Goal: Information Seeking & Learning: Learn about a topic

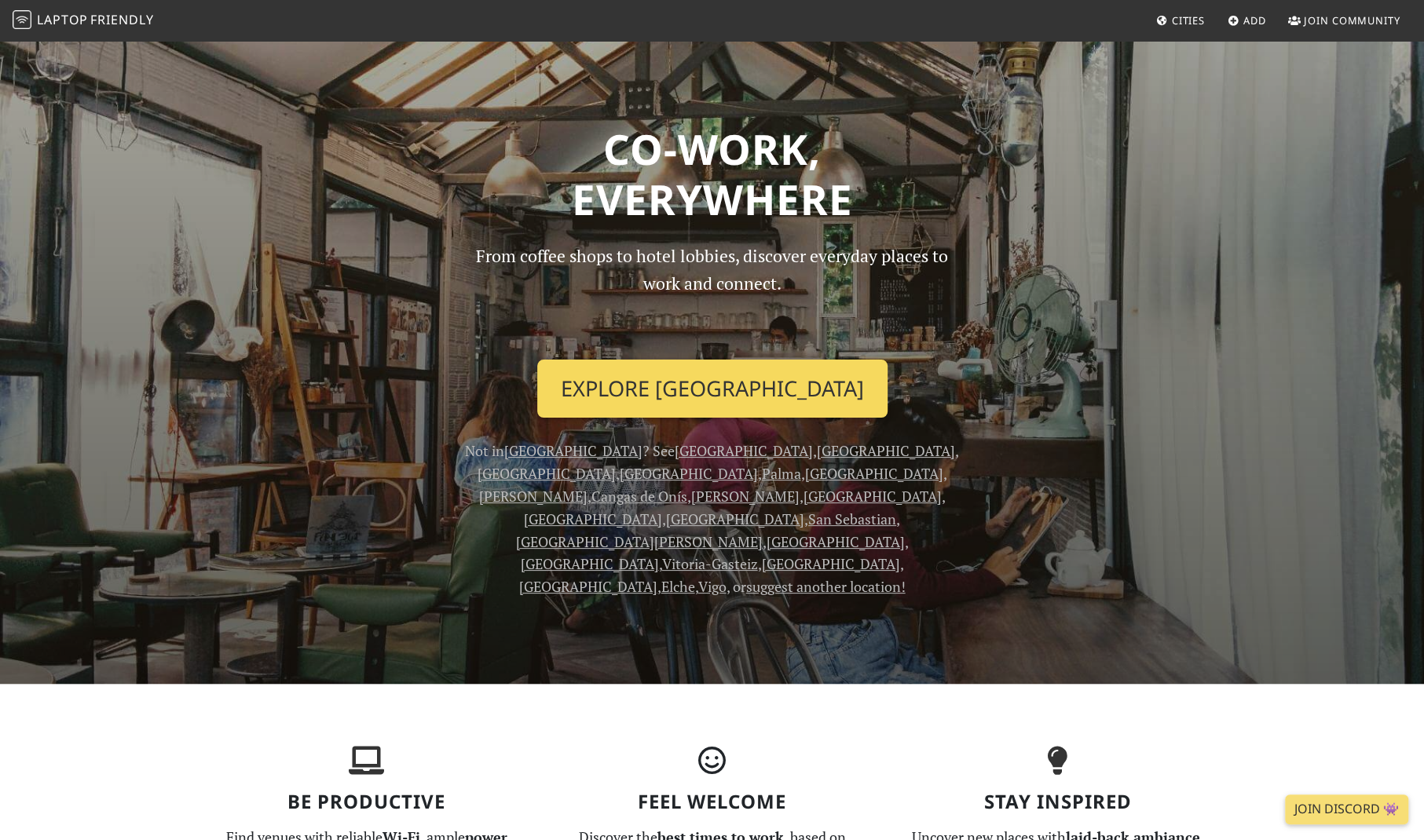
click at [735, 365] on link "Explore Madrid" at bounding box center [712, 388] width 350 height 58
click at [747, 365] on link "Explore Madrid" at bounding box center [712, 388] width 350 height 58
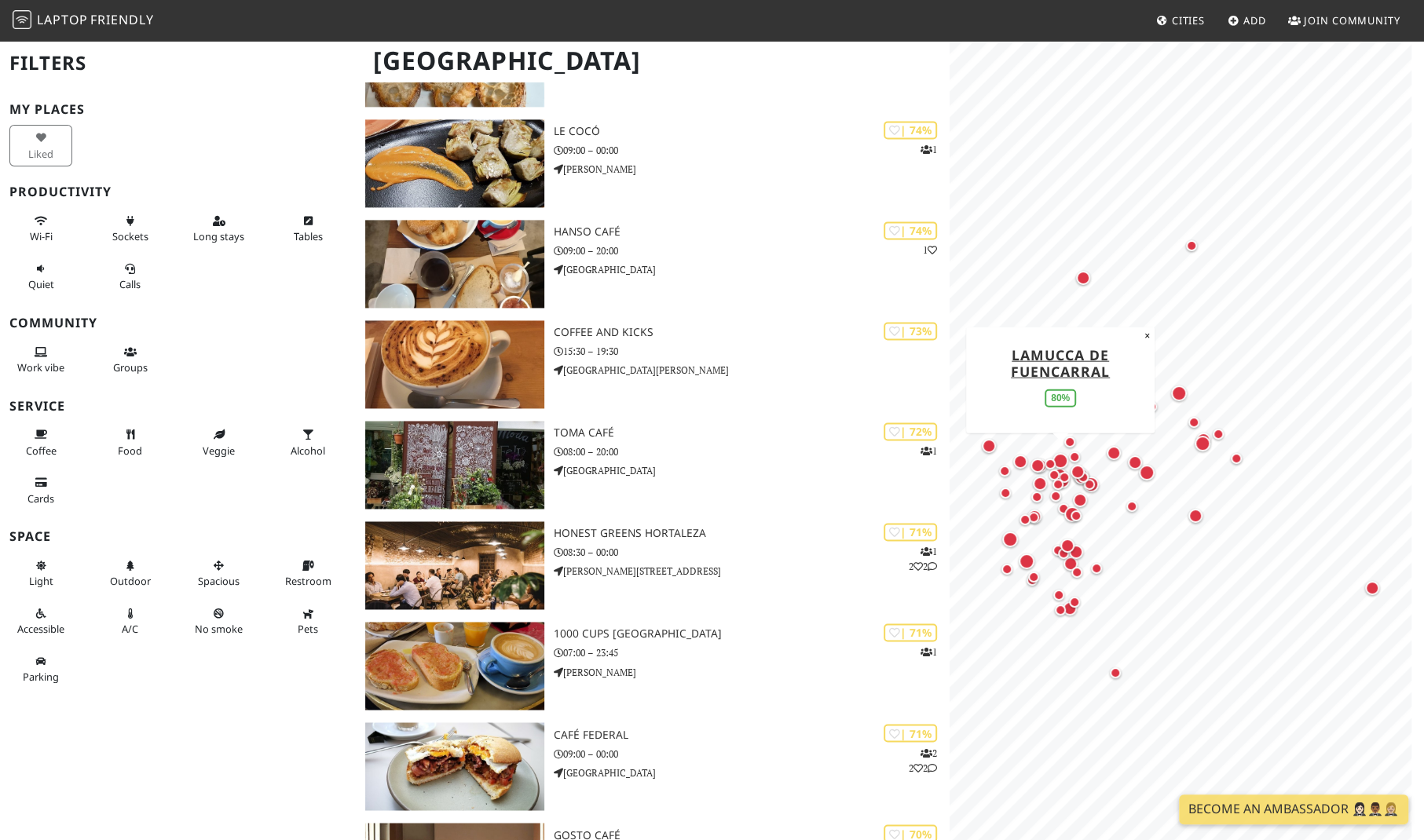
scroll to position [1706, 0]
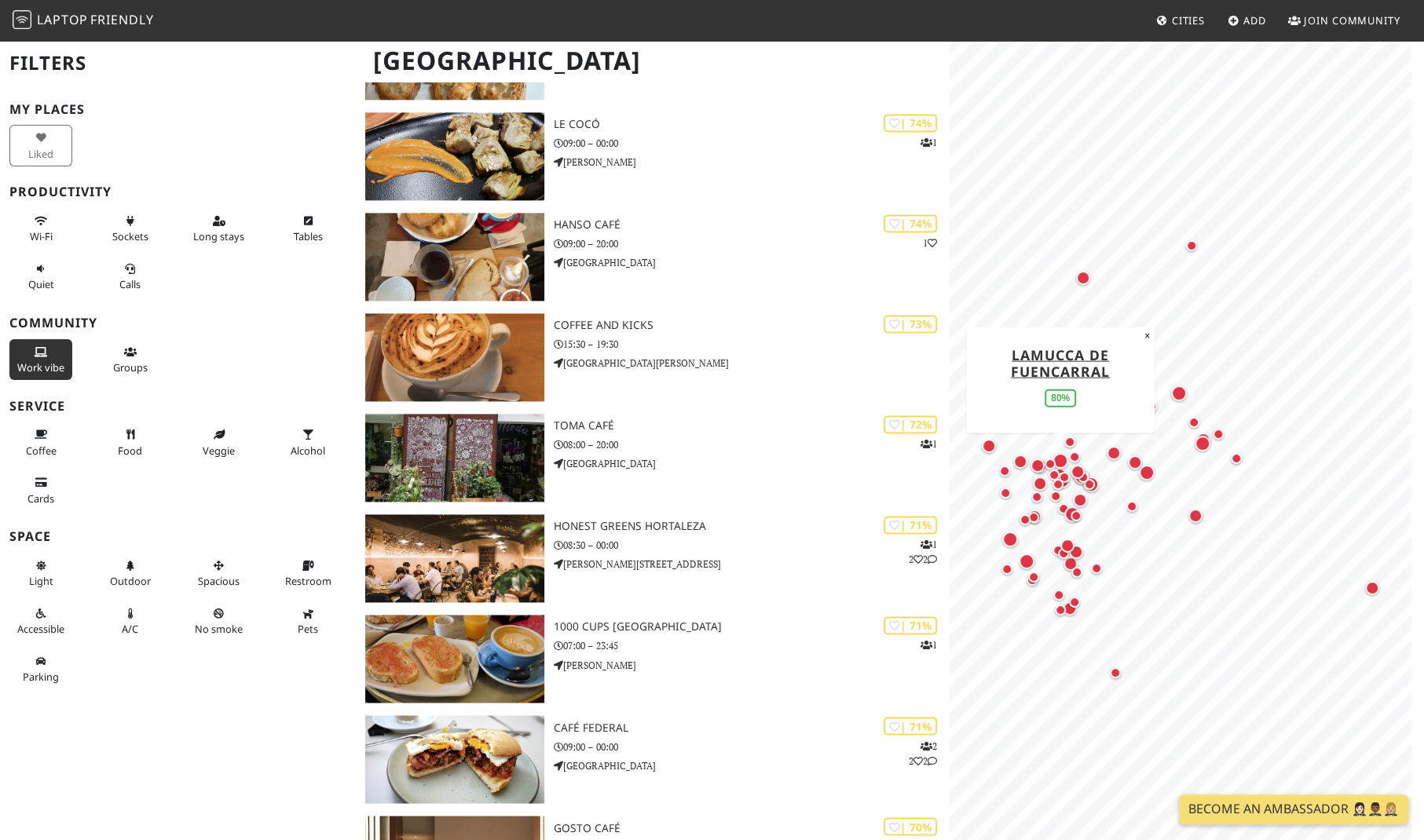
click at [20, 361] on span "Work vibe" at bounding box center [41, 368] width 47 height 14
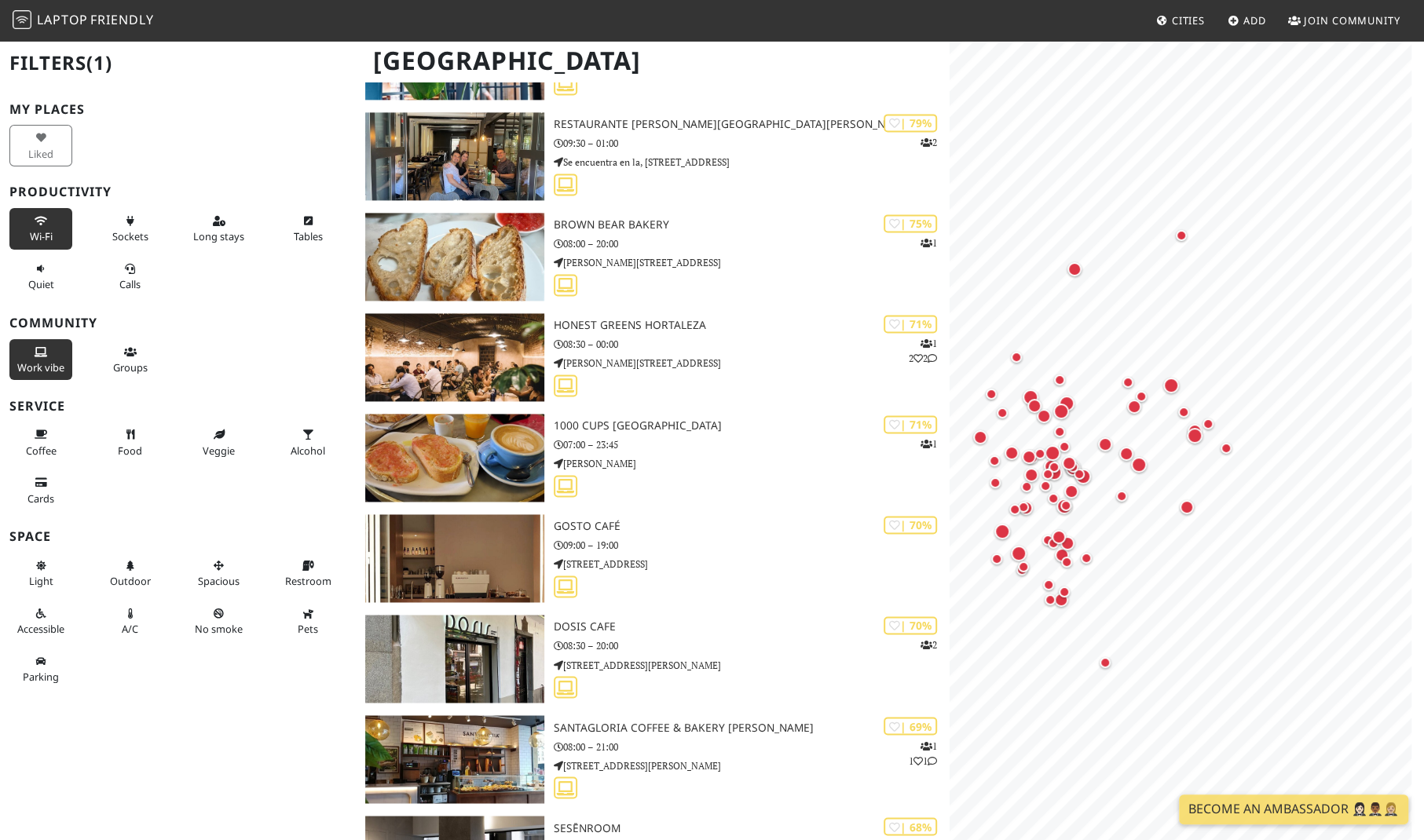
click at [20, 208] on button "Wi-Fi" at bounding box center [41, 229] width 62 height 42
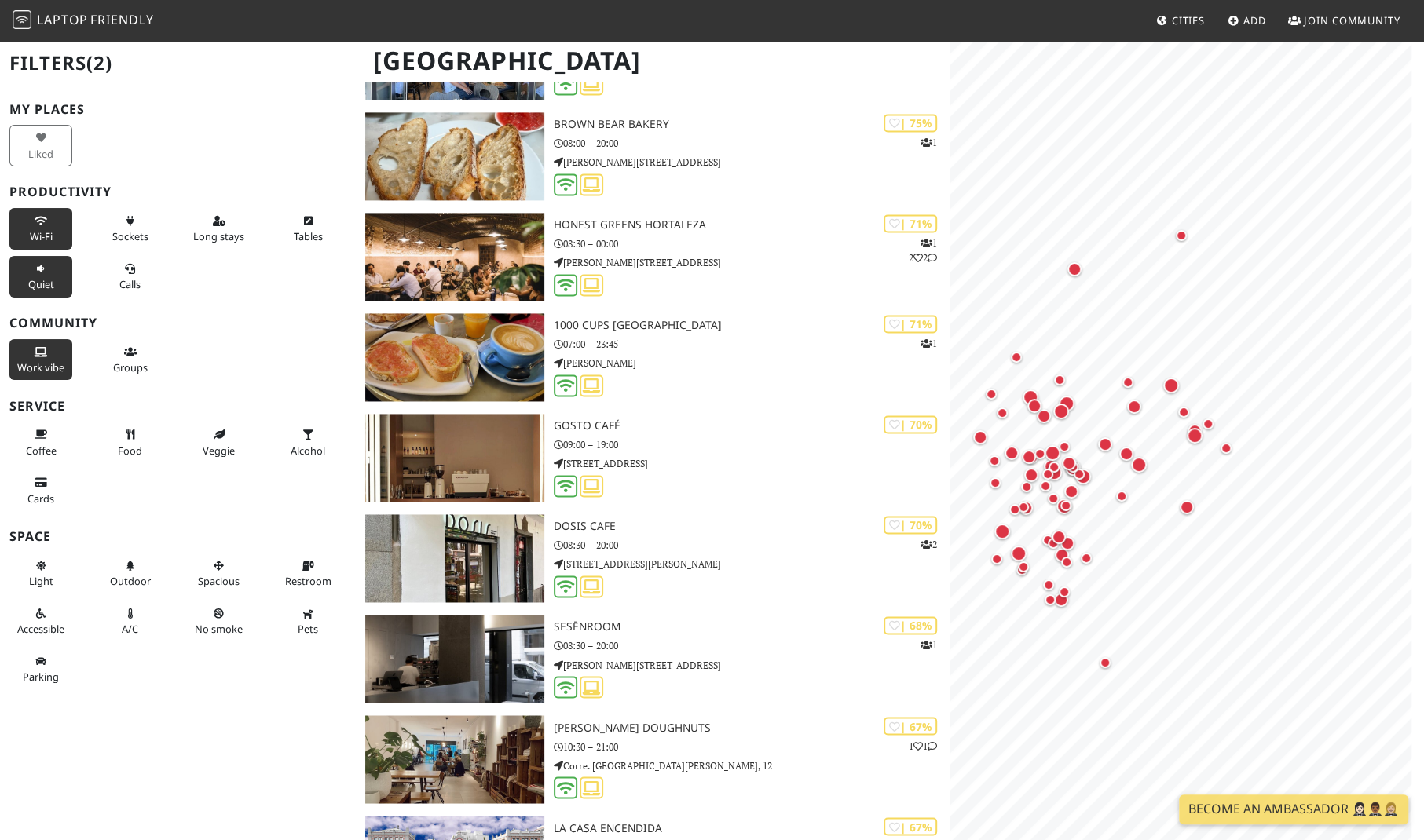
click at [29, 277] on span "Quiet" at bounding box center [42, 284] width 26 height 14
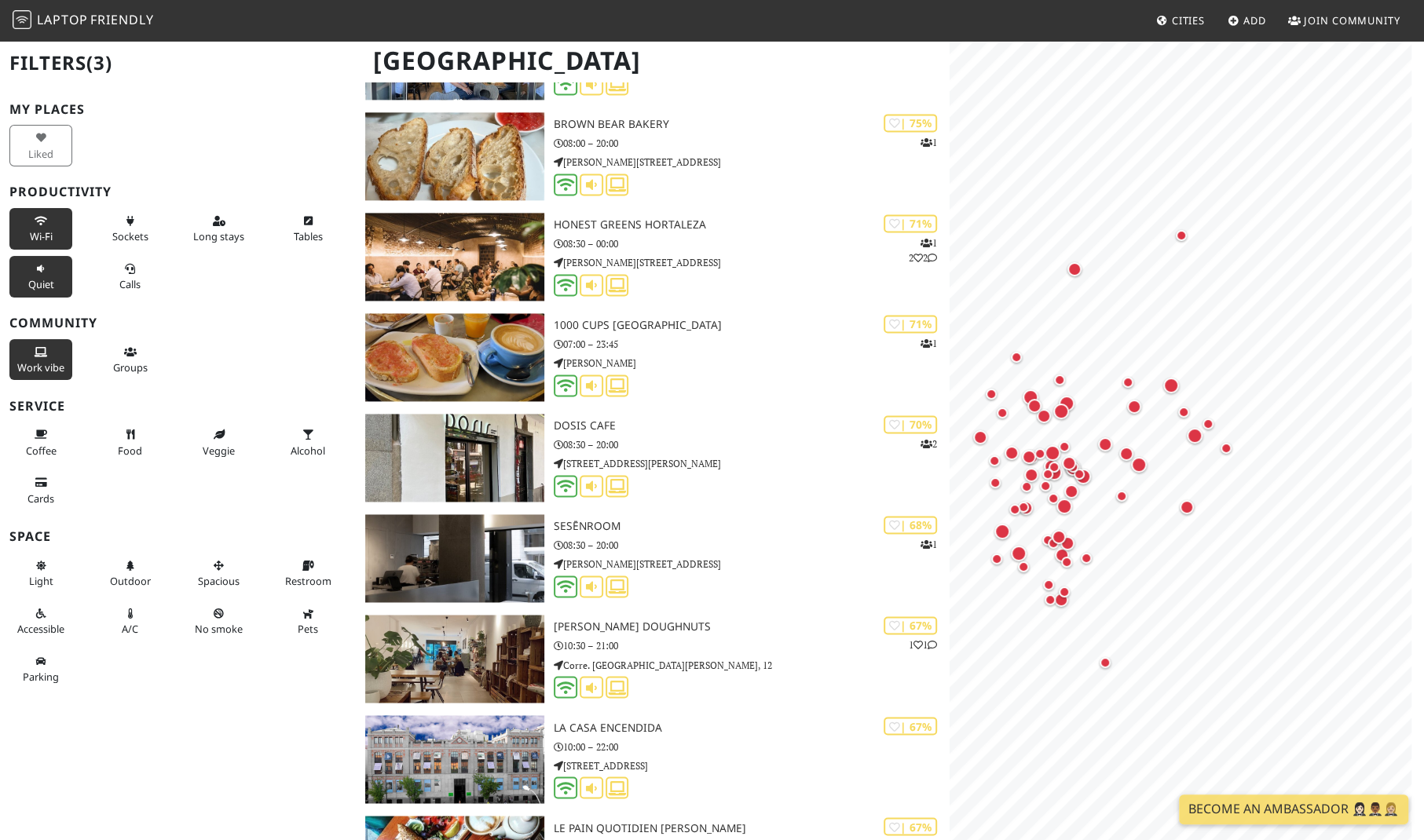
click at [15, 133] on div "Liked" at bounding box center [44, 145] width 88 height 48
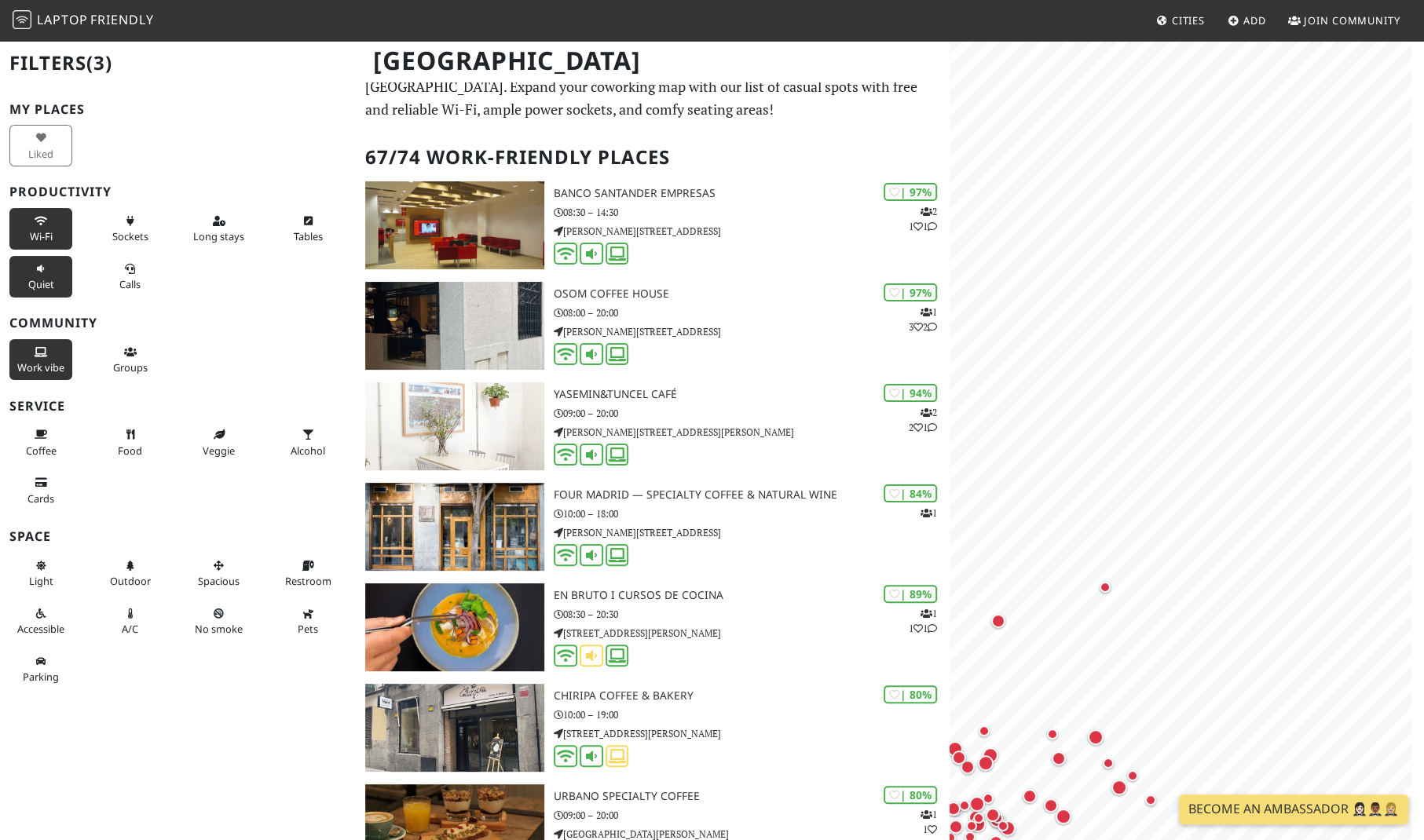
scroll to position [0, 0]
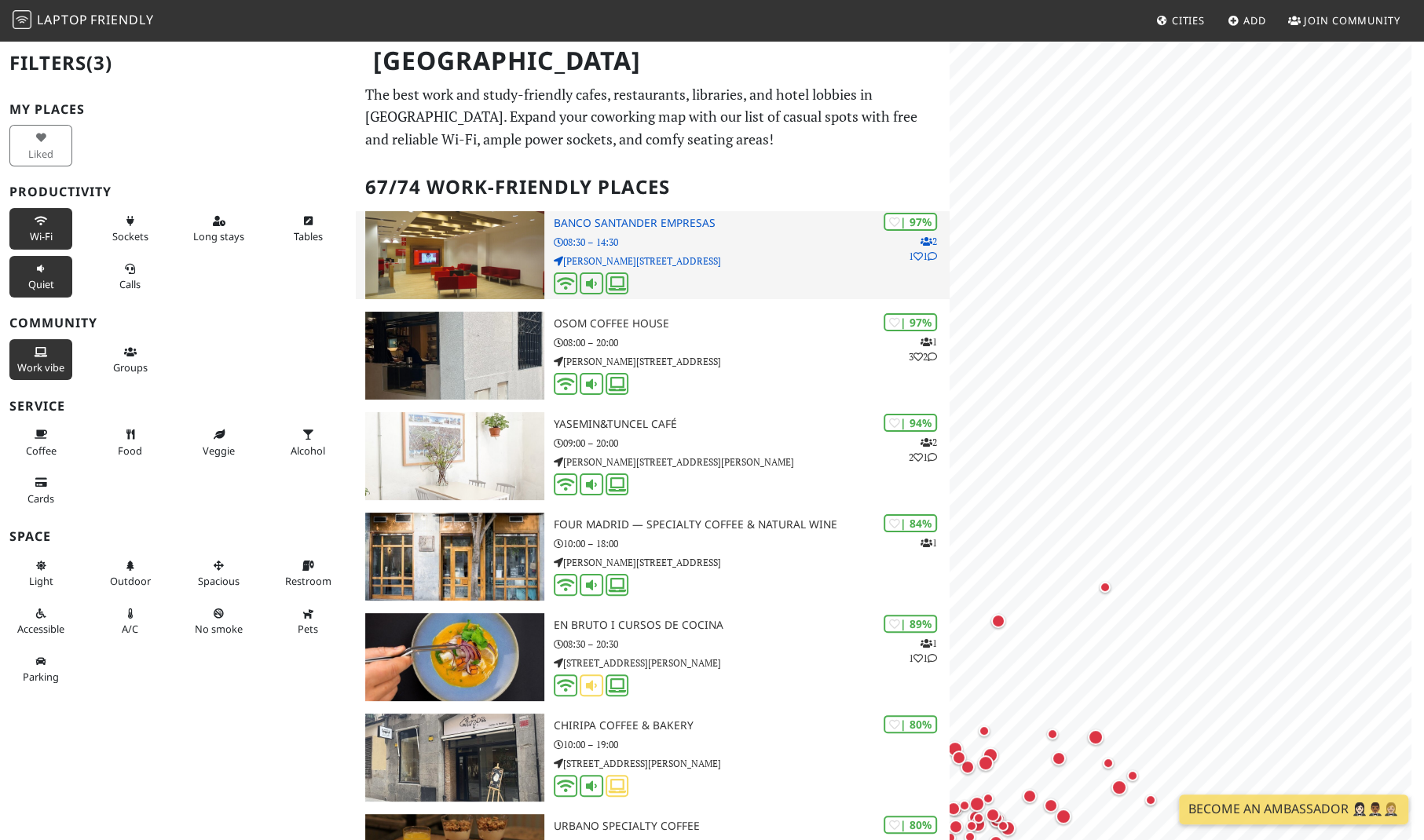
click at [438, 230] on img at bounding box center [454, 255] width 179 height 88
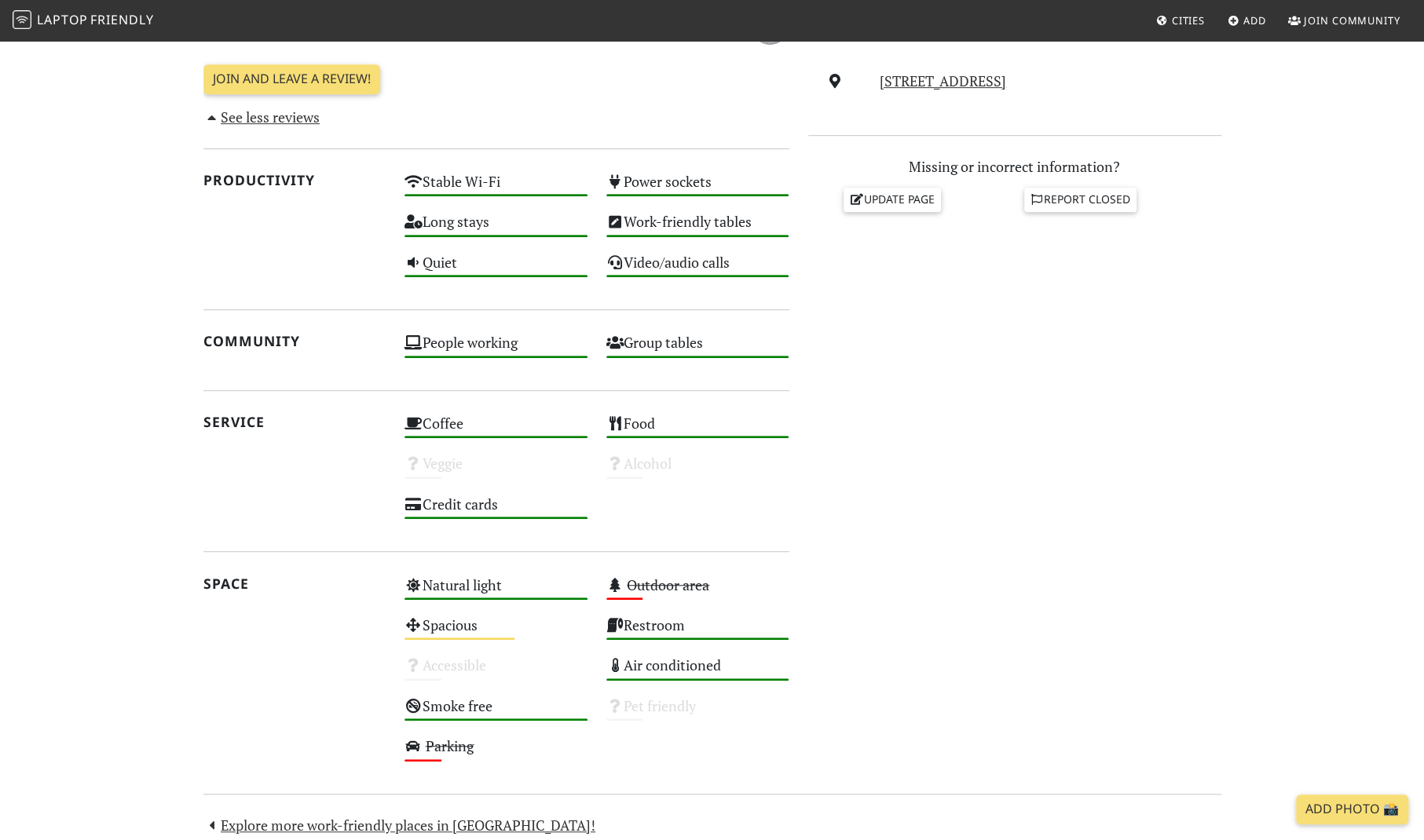
scroll to position [595, 0]
